Goal: Task Accomplishment & Management: Use online tool/utility

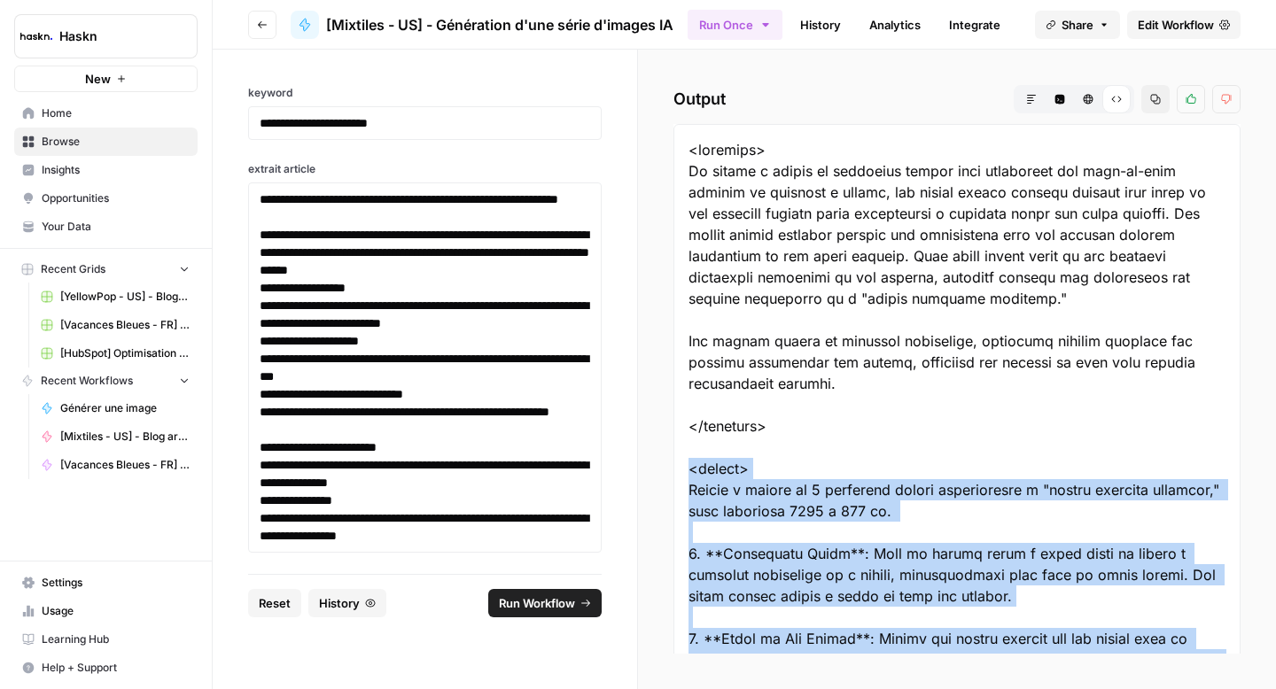
scroll to position [213, 0]
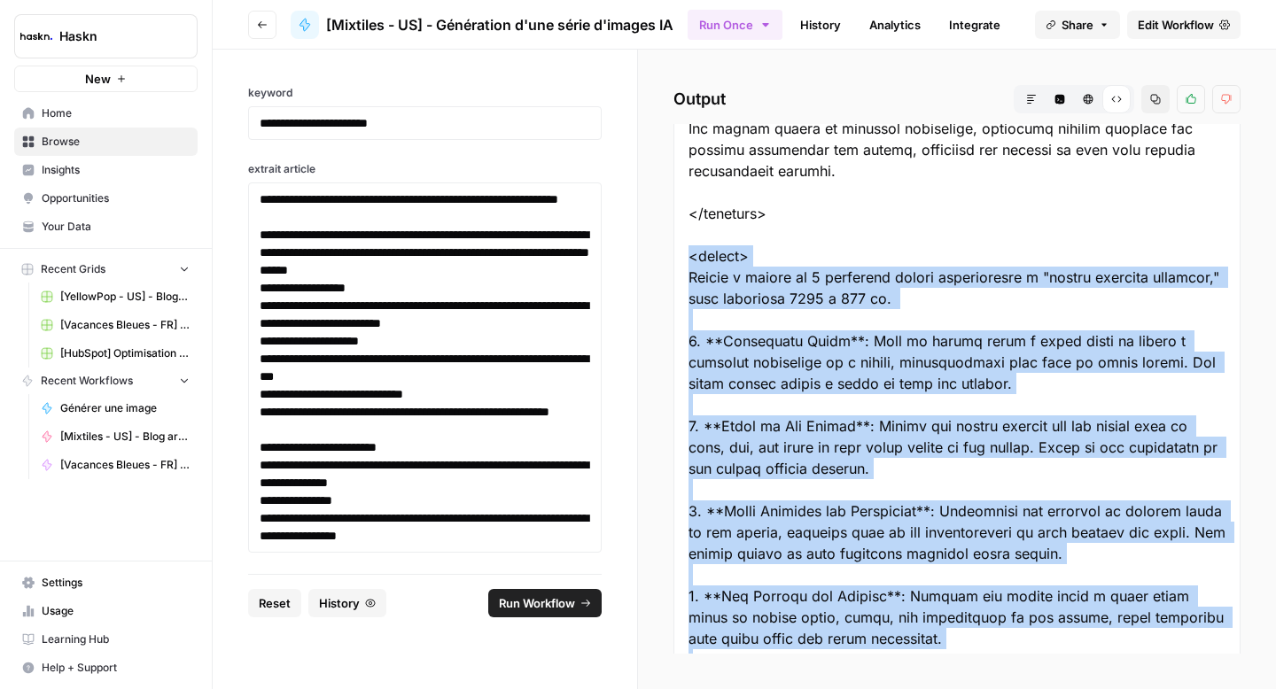
click at [261, 33] on button "Go back" at bounding box center [262, 25] width 28 height 28
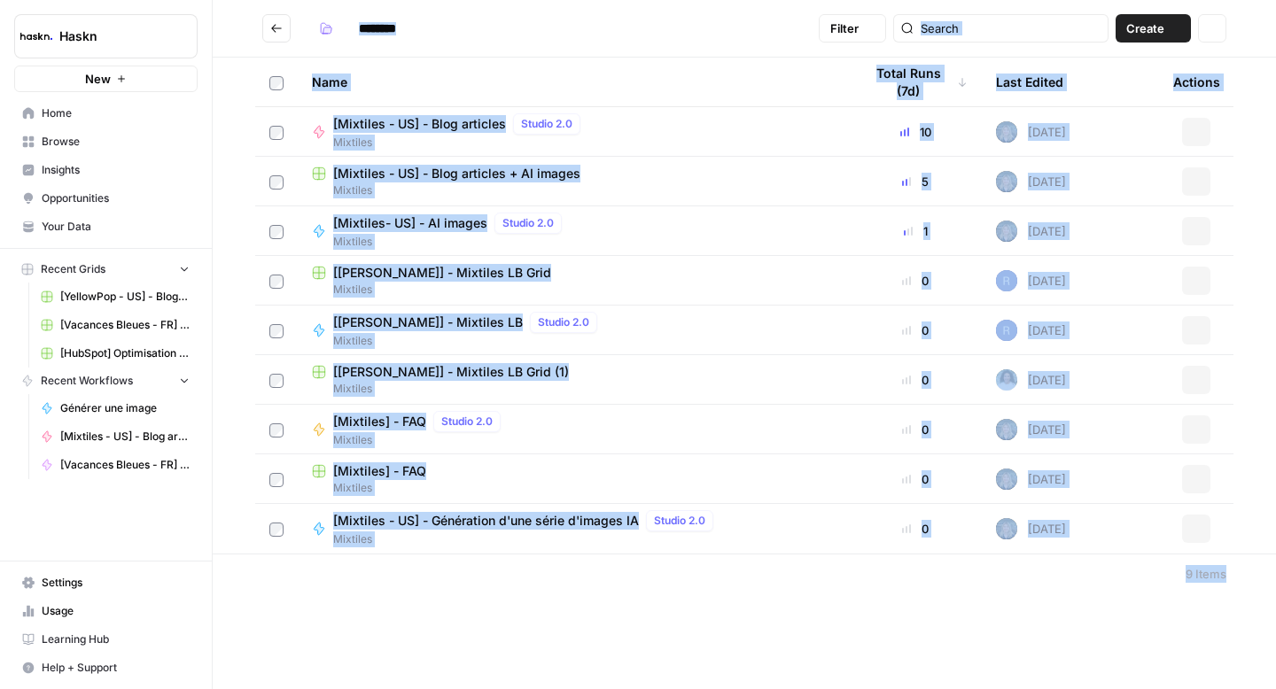
type input "********"
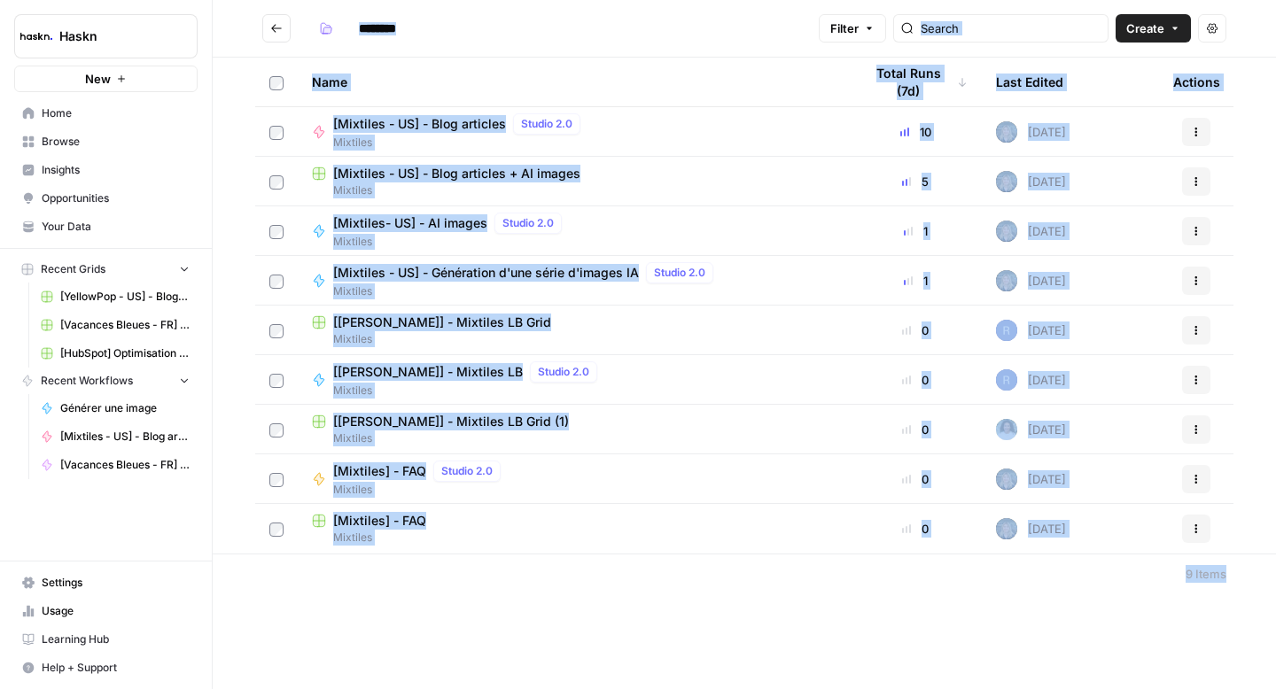
click at [560, 147] on span "Mixtiles" at bounding box center [460, 143] width 254 height 16
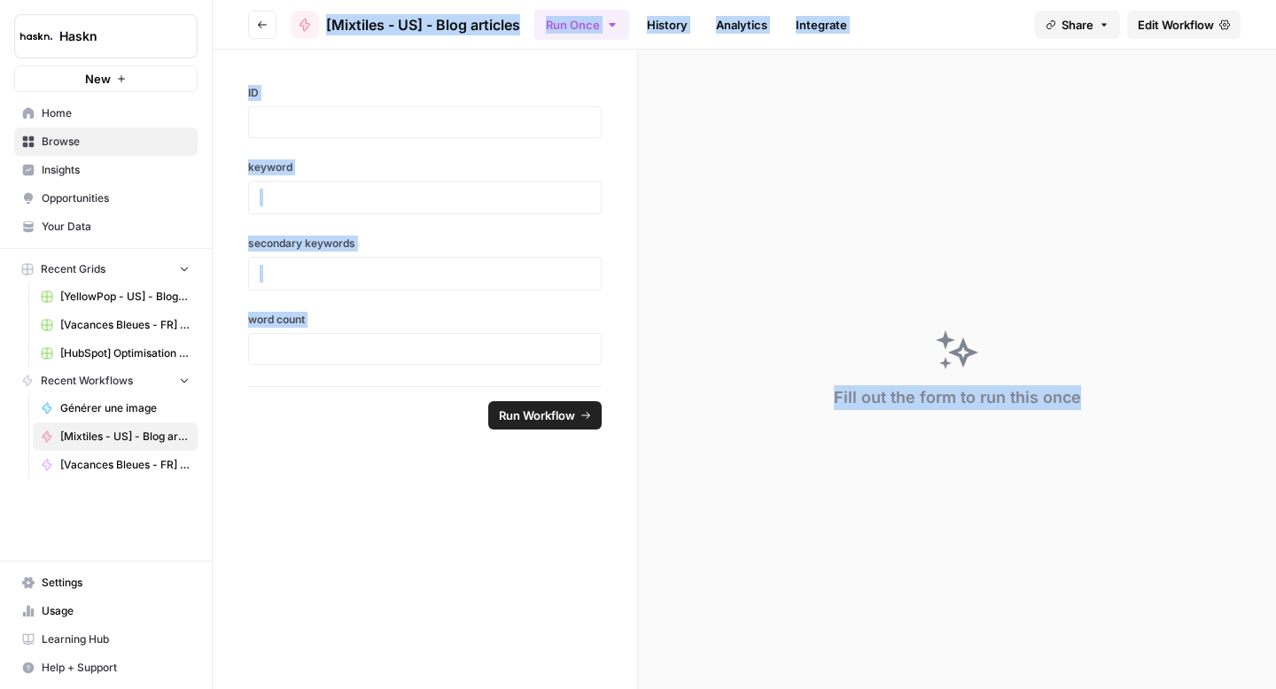
click at [261, 23] on icon "button" at bounding box center [262, 24] width 11 height 11
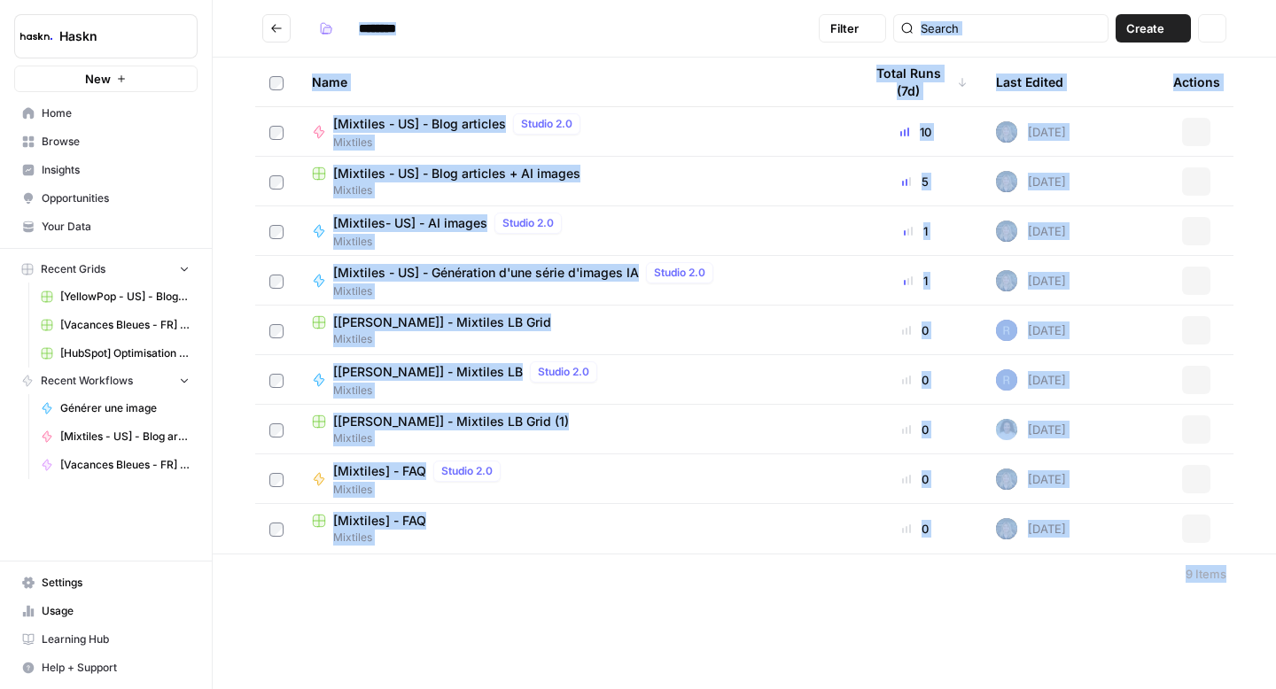
type input "********"
click at [446, 172] on span "[Mixtiles - US] - Blog articles + AI images" at bounding box center [456, 174] width 247 height 18
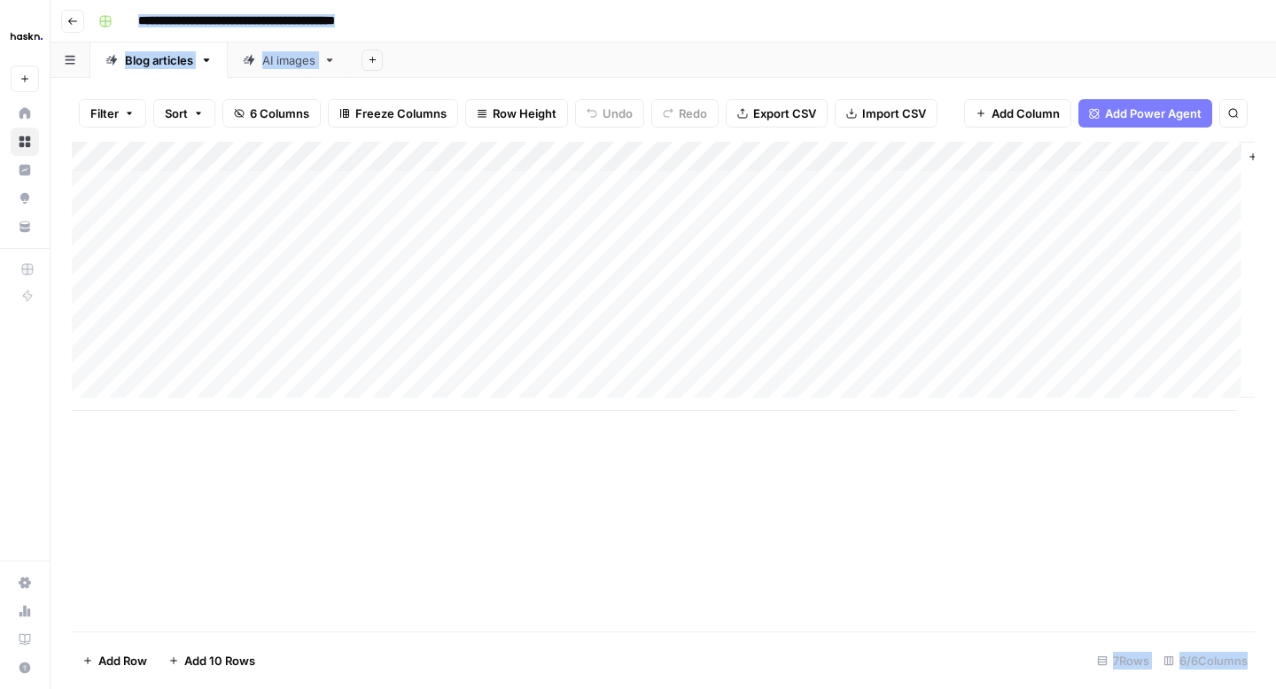
click at [277, 71] on link "AI images" at bounding box center [289, 60] width 123 height 35
click at [1013, 249] on div "Add Column" at bounding box center [663, 246] width 1183 height 209
click at [1078, 242] on div "Add Column" at bounding box center [663, 246] width 1183 height 209
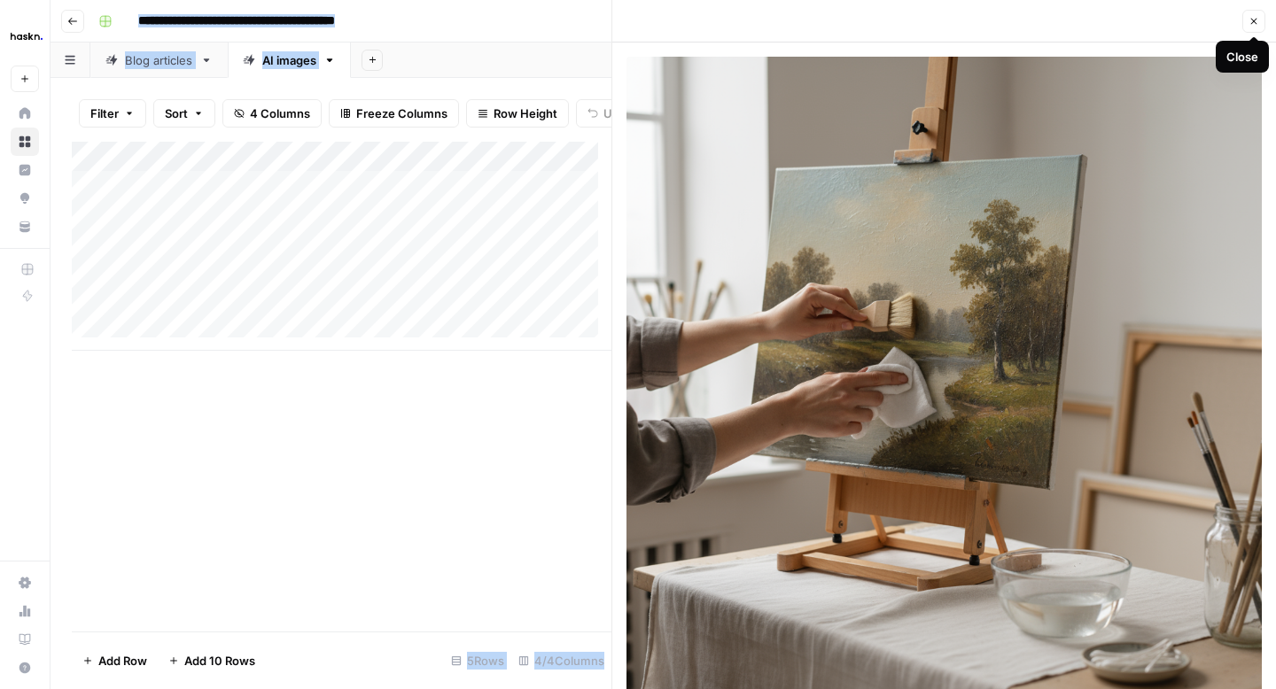
click at [1253, 24] on icon "button" at bounding box center [1253, 21] width 11 height 11
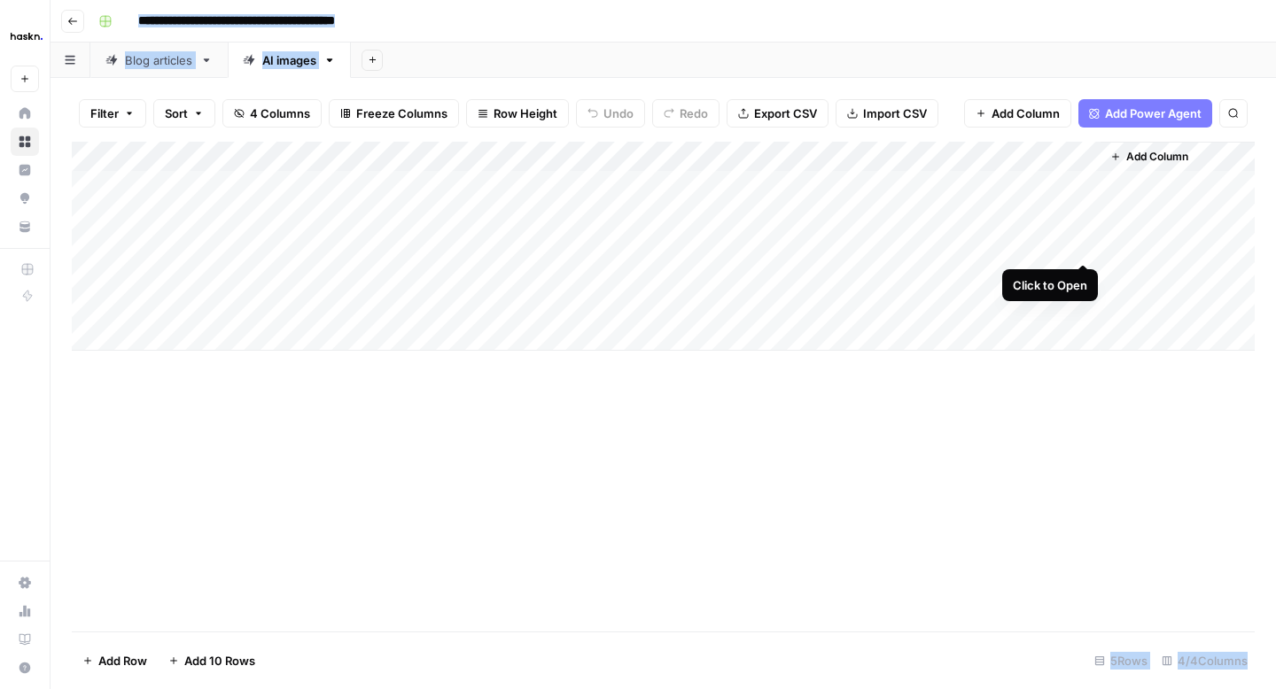
click at [1083, 245] on div "Add Column" at bounding box center [663, 246] width 1183 height 209
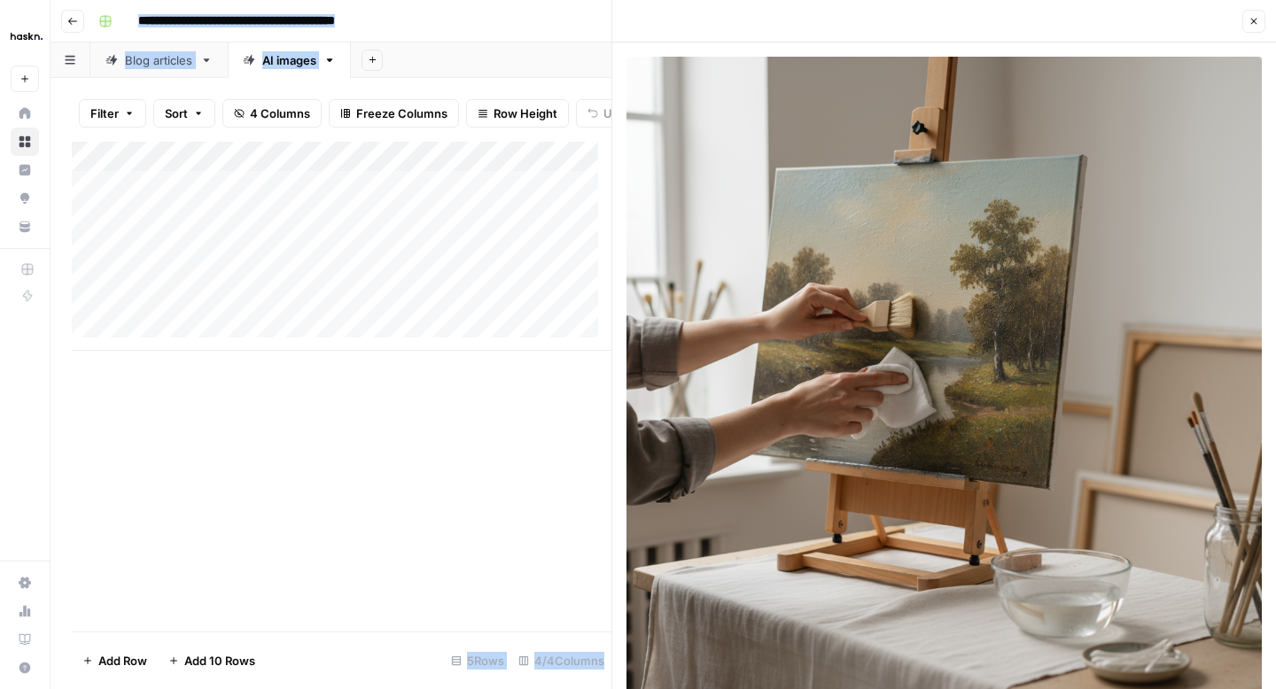
click at [1244, 24] on button "Close" at bounding box center [1253, 21] width 23 height 23
